Goal: Find specific page/section: Find specific page/section

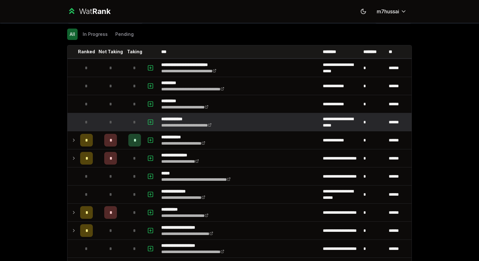
scroll to position [26, 0]
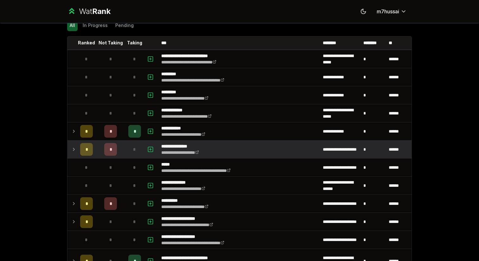
click at [81, 153] on div "*" at bounding box center [86, 149] width 13 height 13
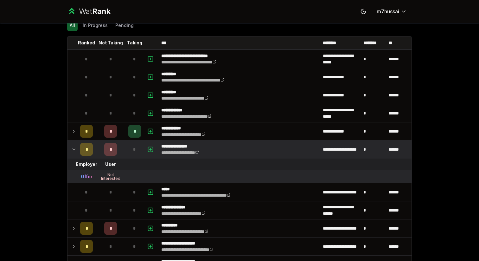
click at [78, 153] on td "*" at bounding box center [87, 149] width 18 height 18
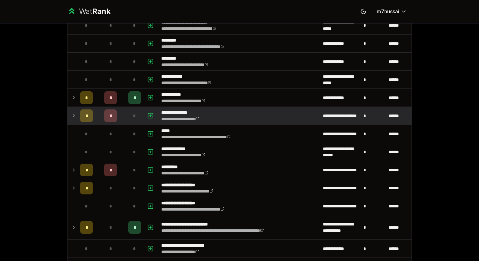
scroll to position [60, 0]
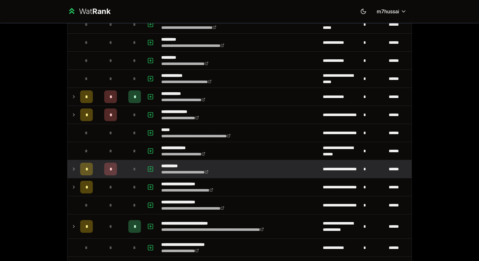
click at [78, 171] on td "*" at bounding box center [87, 169] width 18 height 18
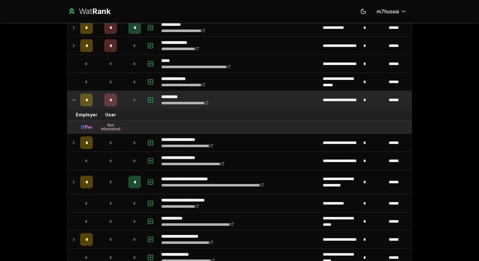
scroll to position [130, 0]
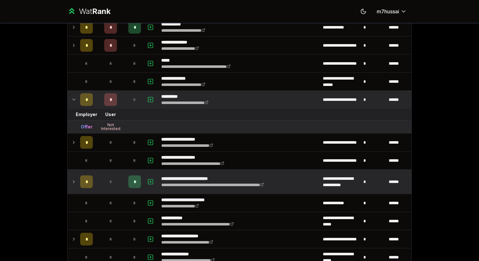
click at [73, 183] on icon at bounding box center [73, 182] width 5 height 8
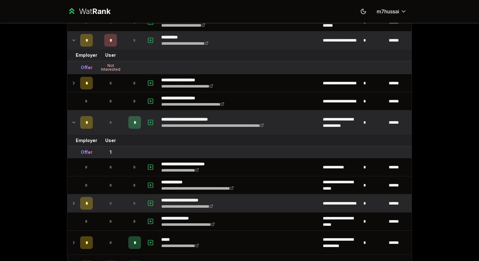
scroll to position [193, 0]
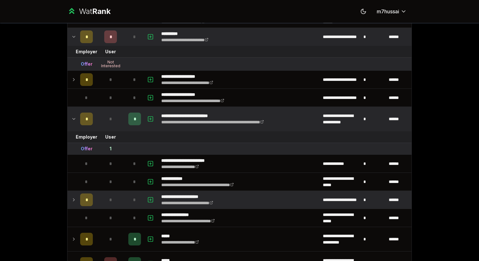
click at [75, 198] on icon at bounding box center [73, 200] width 5 height 8
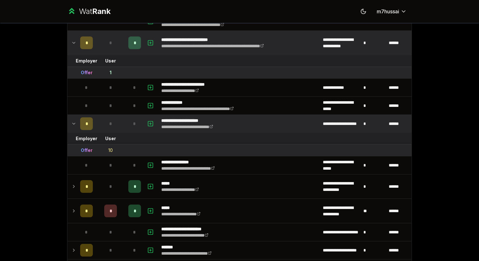
scroll to position [270, 0]
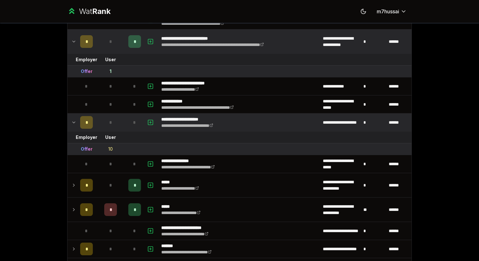
click at [76, 125] on icon at bounding box center [73, 122] width 5 height 8
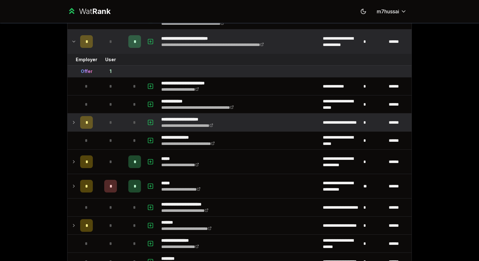
click at [76, 120] on icon at bounding box center [73, 122] width 5 height 8
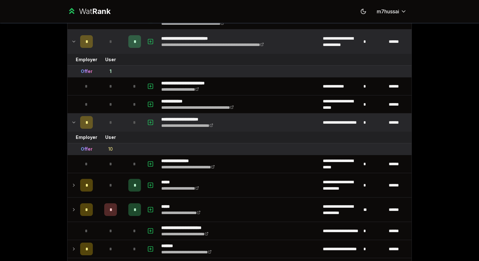
click at [76, 120] on icon at bounding box center [73, 122] width 5 height 8
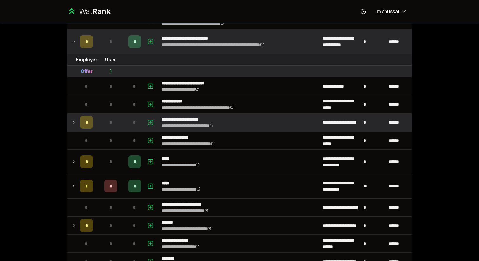
click at [76, 120] on icon at bounding box center [73, 122] width 5 height 8
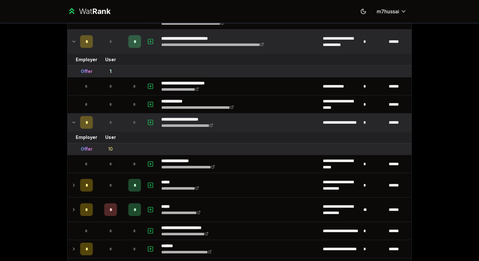
click at [76, 120] on icon at bounding box center [73, 122] width 5 height 8
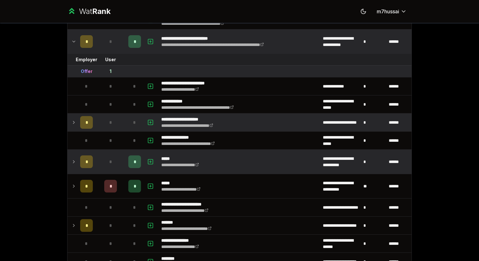
click at [73, 165] on icon at bounding box center [73, 162] width 5 height 8
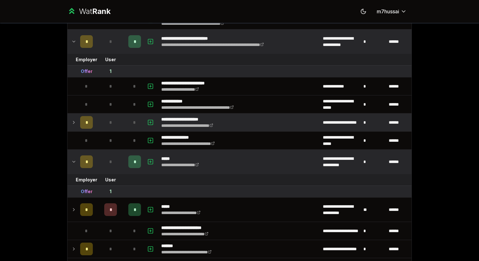
click at [73, 165] on icon at bounding box center [73, 162] width 5 height 8
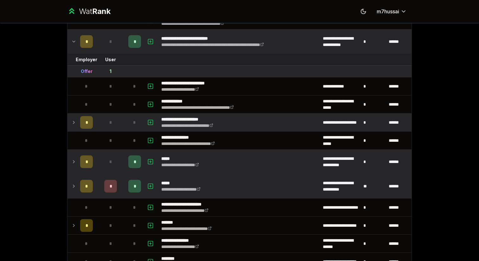
click at [73, 186] on icon at bounding box center [73, 186] width 5 height 8
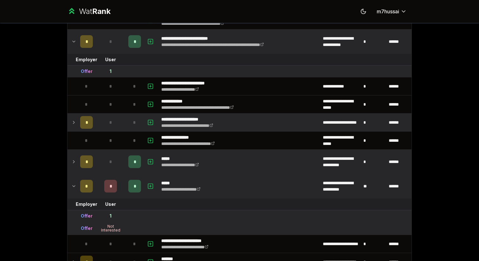
click at [73, 186] on icon at bounding box center [74, 185] width 3 height 1
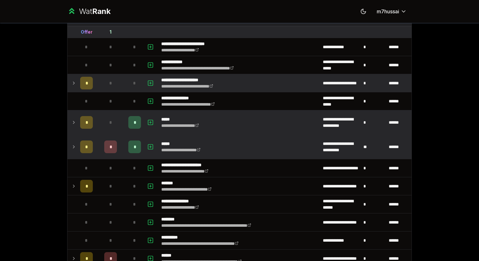
scroll to position [312, 0]
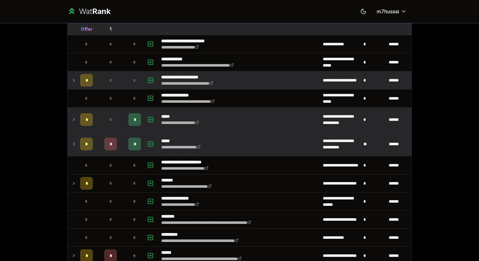
click at [77, 151] on td at bounding box center [72, 144] width 10 height 24
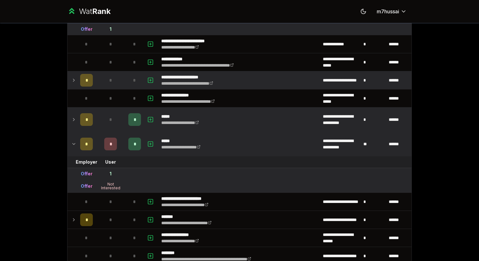
click at [76, 150] on td at bounding box center [72, 144] width 10 height 24
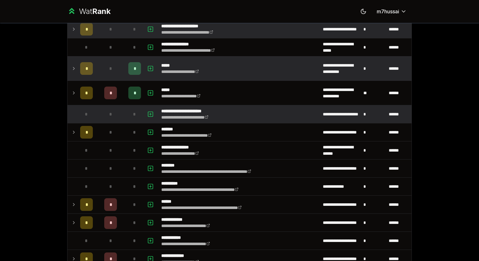
scroll to position [364, 0]
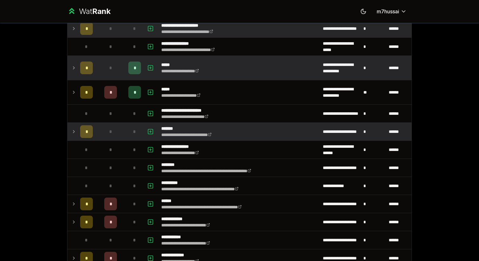
click at [83, 129] on div "*" at bounding box center [86, 131] width 13 height 13
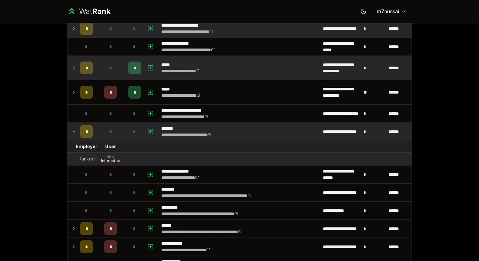
click at [77, 133] on td at bounding box center [72, 132] width 10 height 18
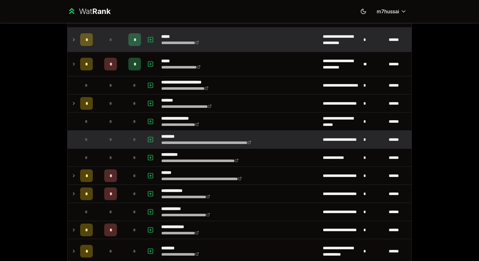
scroll to position [394, 0]
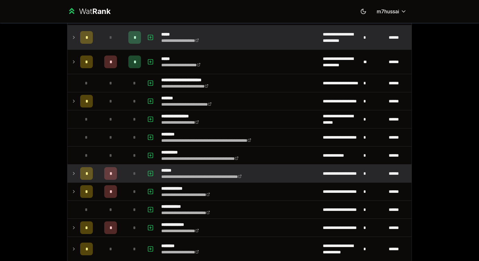
click at [75, 175] on icon at bounding box center [73, 173] width 5 height 8
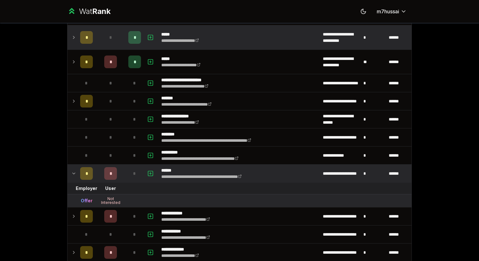
click at [75, 175] on icon at bounding box center [73, 173] width 5 height 8
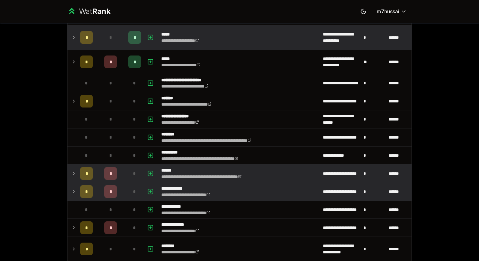
click at [75, 191] on icon at bounding box center [73, 191] width 5 height 8
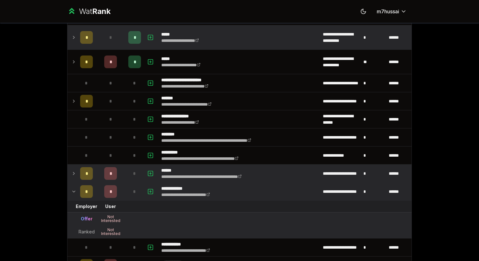
click at [75, 191] on icon at bounding box center [73, 191] width 5 height 8
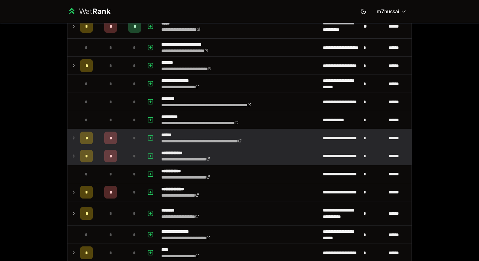
scroll to position [437, 0]
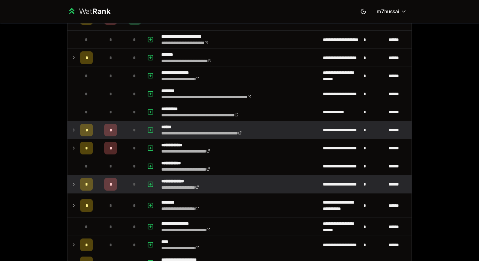
click at [76, 186] on td at bounding box center [72, 184] width 10 height 18
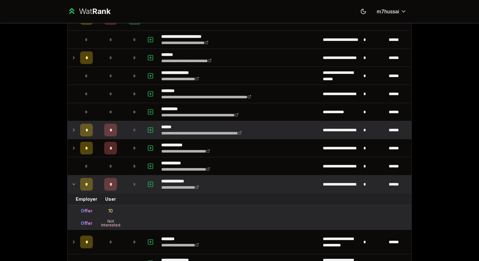
click at [76, 186] on td at bounding box center [72, 184] width 10 height 18
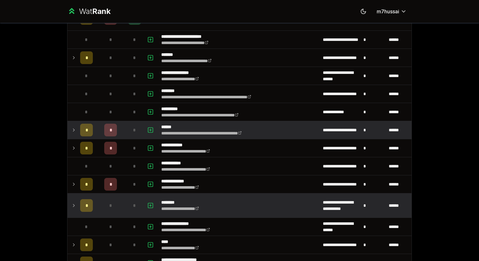
scroll to position [457, 0]
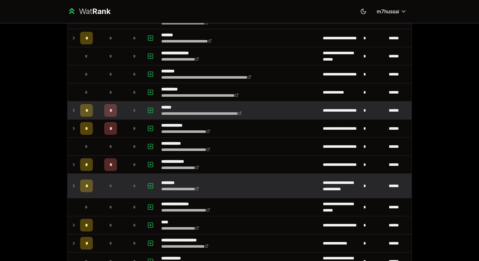
click at [76, 188] on td at bounding box center [72, 186] width 10 height 24
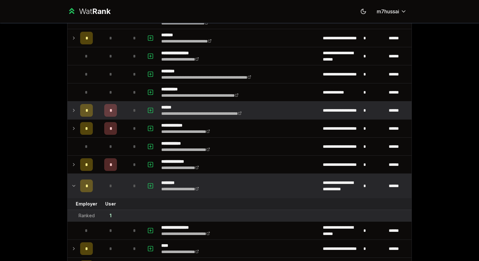
click at [76, 188] on td at bounding box center [72, 186] width 10 height 24
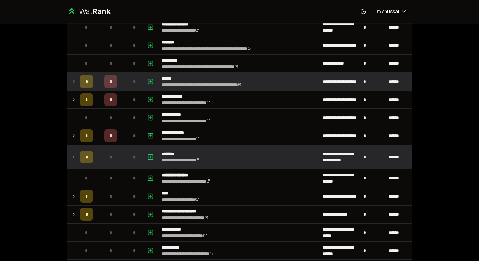
scroll to position [509, 0]
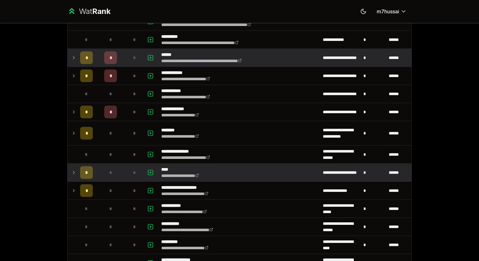
click at [77, 180] on td at bounding box center [72, 172] width 10 height 18
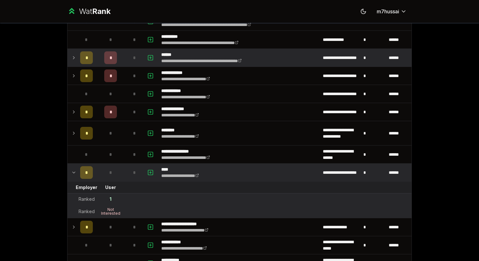
click at [77, 180] on td at bounding box center [72, 172] width 10 height 18
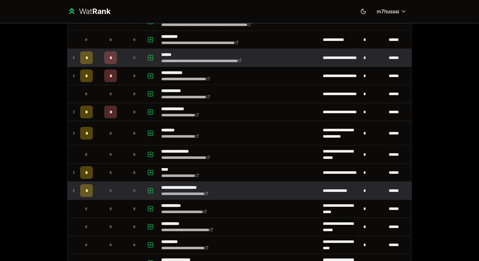
click at [77, 192] on td at bounding box center [72, 190] width 10 height 18
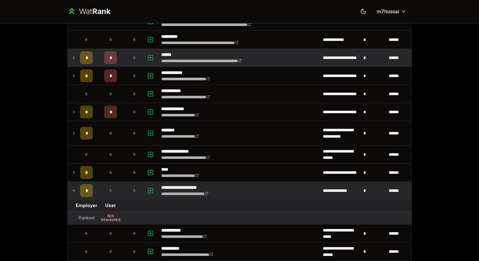
click at [77, 192] on td at bounding box center [72, 190] width 10 height 18
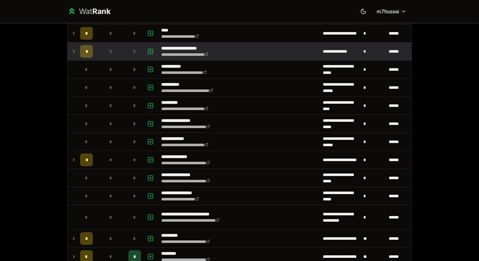
scroll to position [648, 0]
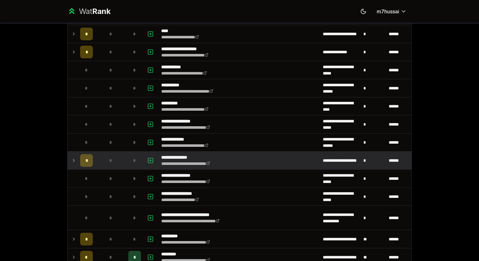
click at [70, 163] on td at bounding box center [72, 160] width 10 height 18
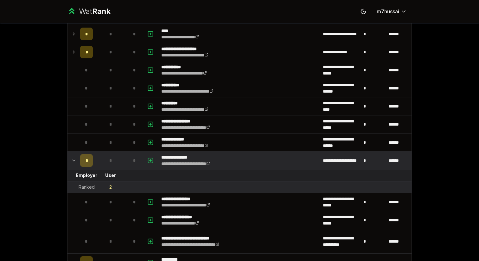
click at [70, 163] on td at bounding box center [72, 160] width 10 height 18
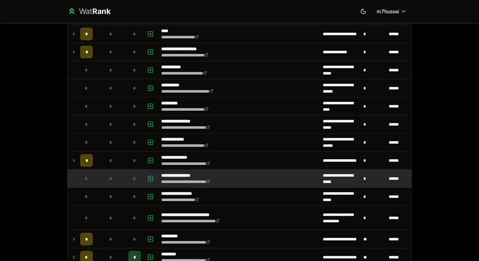
click at [71, 174] on td at bounding box center [72, 178] width 10 height 18
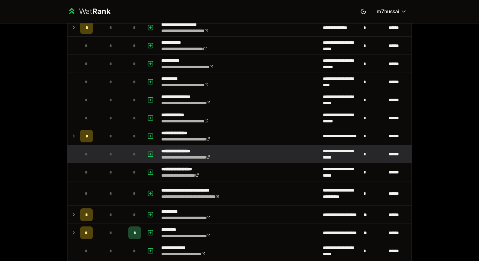
scroll to position [673, 0]
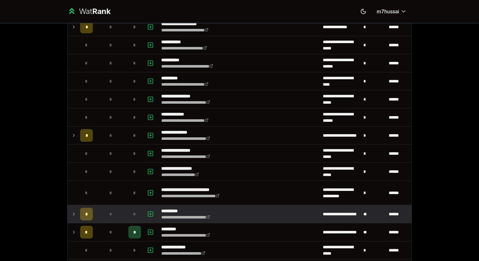
click at [72, 210] on icon at bounding box center [73, 214] width 5 height 8
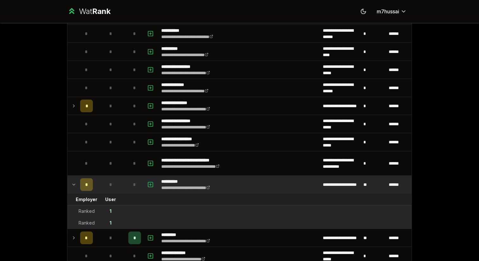
scroll to position [704, 0]
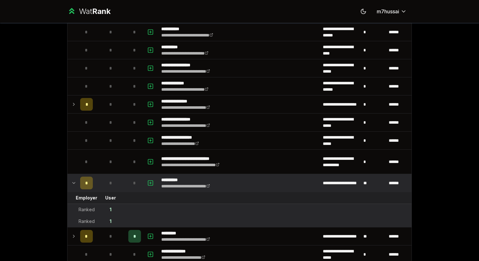
click at [73, 188] on td at bounding box center [72, 183] width 10 height 18
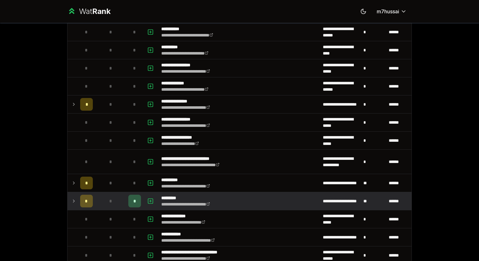
click at [72, 208] on td at bounding box center [72, 201] width 10 height 18
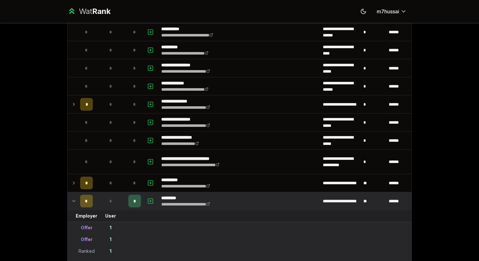
click at [72, 204] on icon at bounding box center [73, 201] width 5 height 8
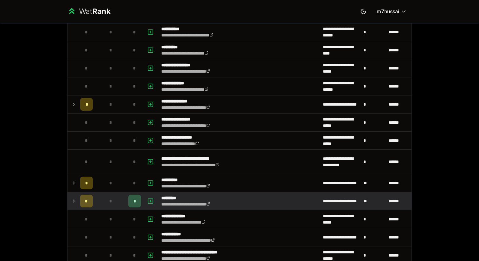
click at [72, 204] on icon at bounding box center [73, 201] width 5 height 8
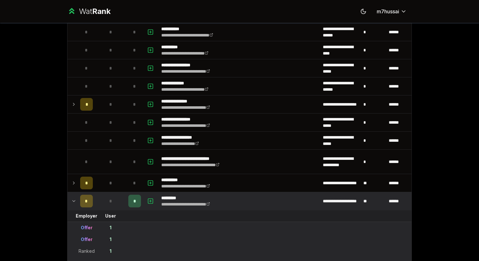
click at [72, 205] on td at bounding box center [72, 201] width 10 height 18
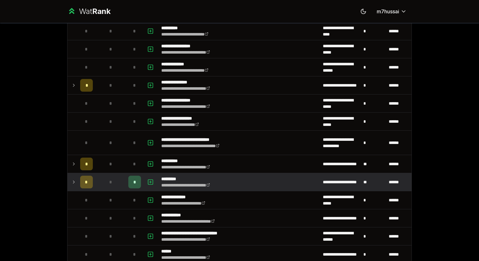
scroll to position [730, 0]
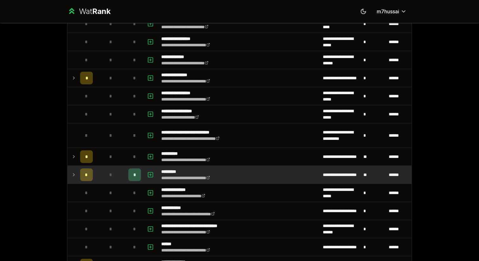
click at [78, 168] on td "*" at bounding box center [87, 175] width 18 height 18
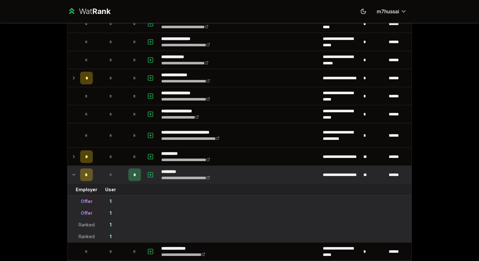
click at [76, 174] on td at bounding box center [72, 175] width 10 height 18
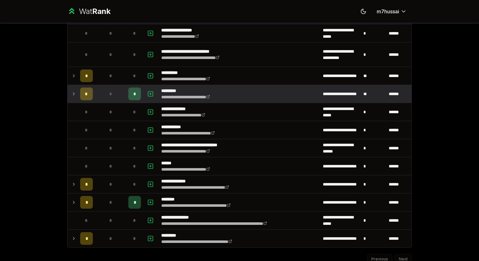
scroll to position [826, 0]
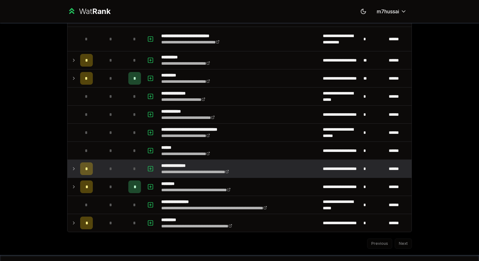
click at [76, 169] on td at bounding box center [72, 169] width 10 height 18
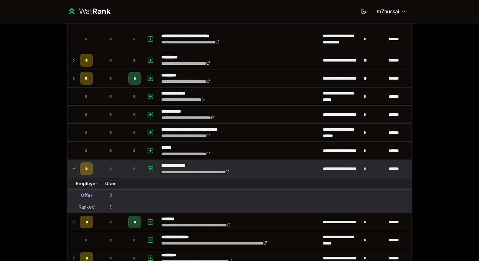
click at [76, 169] on td at bounding box center [72, 169] width 10 height 18
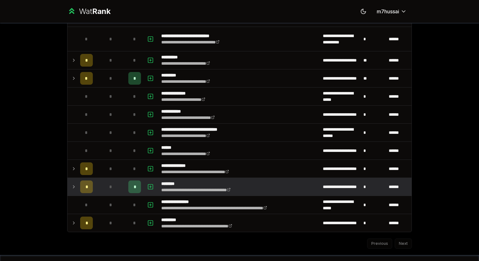
click at [76, 190] on icon at bounding box center [73, 187] width 5 height 8
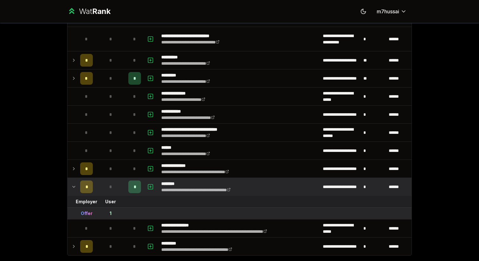
click at [76, 190] on icon at bounding box center [73, 187] width 5 height 8
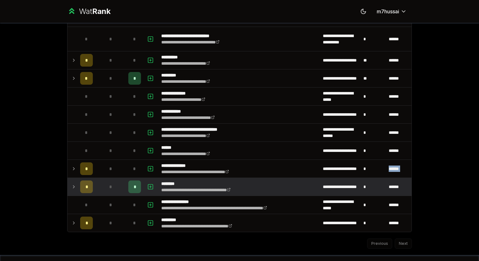
click at [76, 190] on icon at bounding box center [73, 187] width 5 height 8
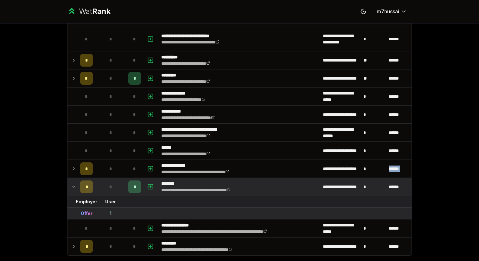
click at [76, 190] on icon at bounding box center [73, 187] width 5 height 8
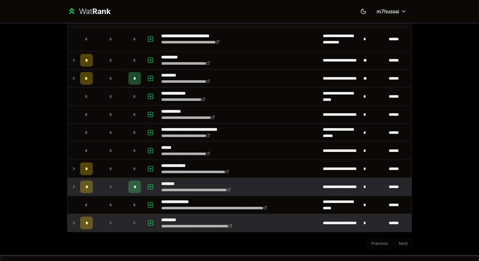
click at [78, 225] on td "*" at bounding box center [87, 223] width 18 height 18
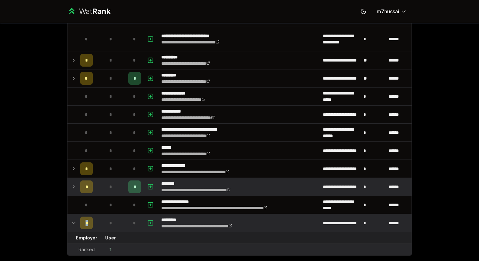
click at [78, 225] on td "*" at bounding box center [87, 223] width 18 height 18
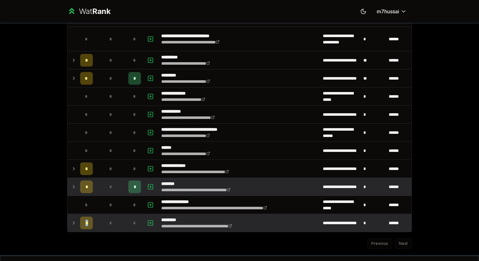
scroll to position [837, 0]
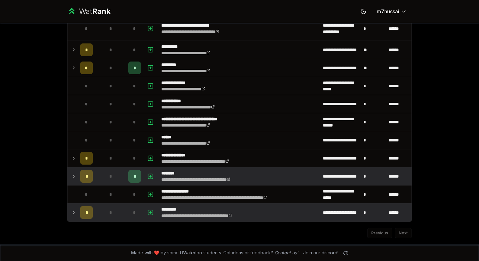
click at [75, 213] on icon at bounding box center [73, 212] width 5 height 8
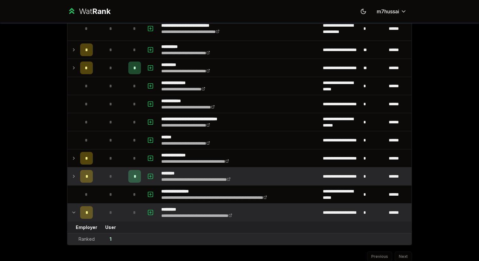
click at [75, 213] on icon at bounding box center [73, 212] width 5 height 8
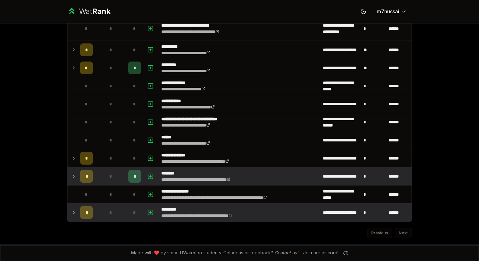
click at [75, 213] on icon at bounding box center [73, 212] width 5 height 8
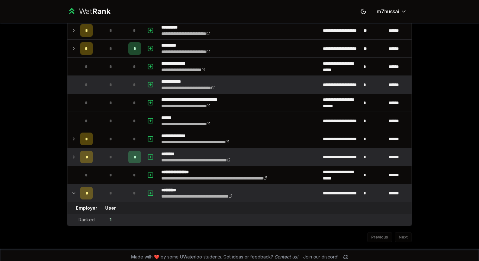
scroll to position [860, 0]
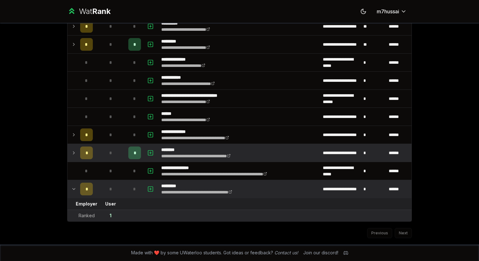
click at [78, 184] on td "*" at bounding box center [87, 189] width 18 height 18
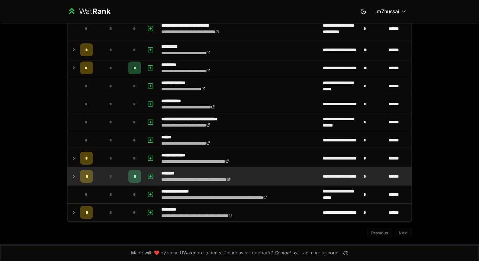
click at [83, 171] on div "*" at bounding box center [86, 176] width 13 height 13
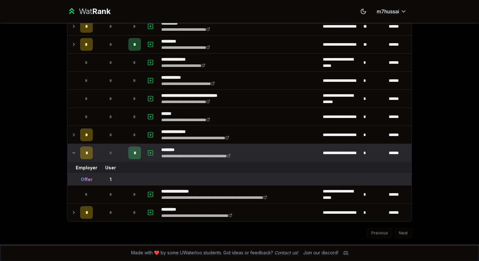
click at [77, 160] on td at bounding box center [72, 153] width 10 height 18
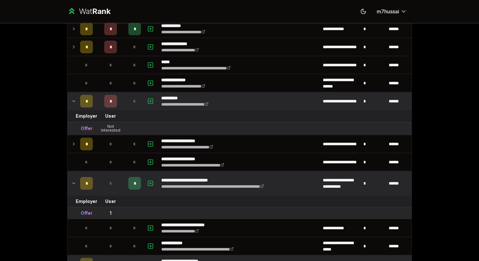
scroll to position [0, 0]
